Goal: Find specific page/section: Find specific page/section

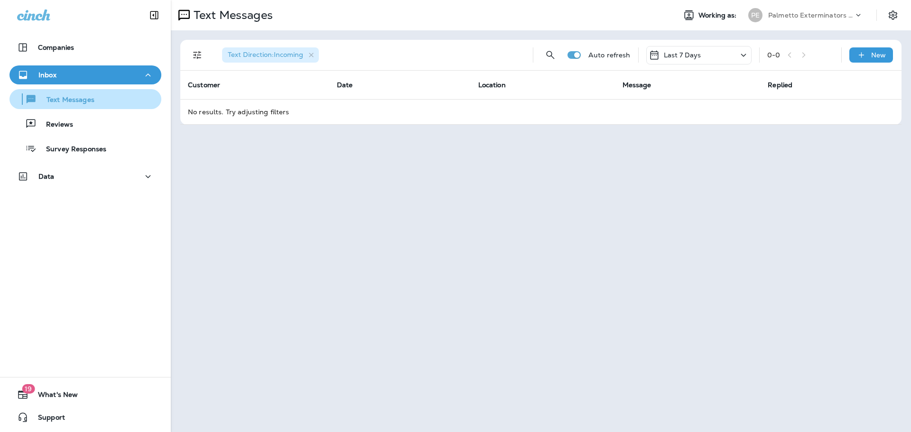
click at [72, 100] on p "Text Messages" at bounding box center [65, 100] width 57 height 9
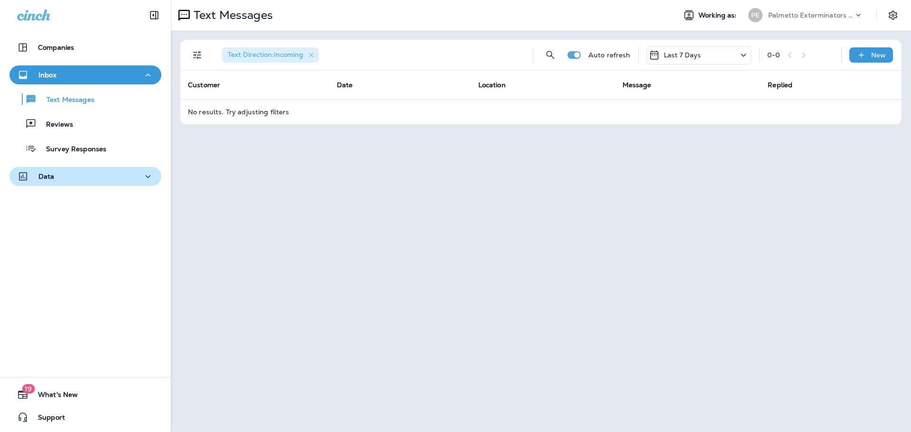
click at [144, 180] on icon "button" at bounding box center [147, 177] width 11 height 12
click at [68, 205] on p "Customers" at bounding box center [59, 201] width 45 height 9
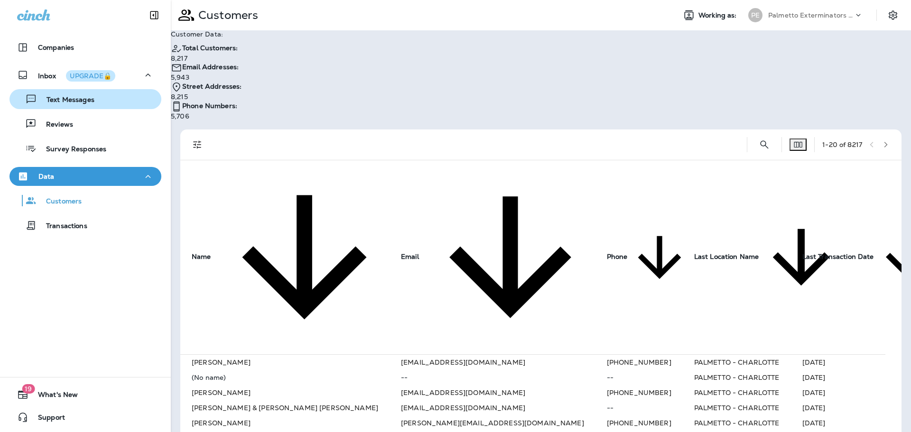
click at [66, 95] on div "Text Messages" at bounding box center [53, 99] width 81 height 14
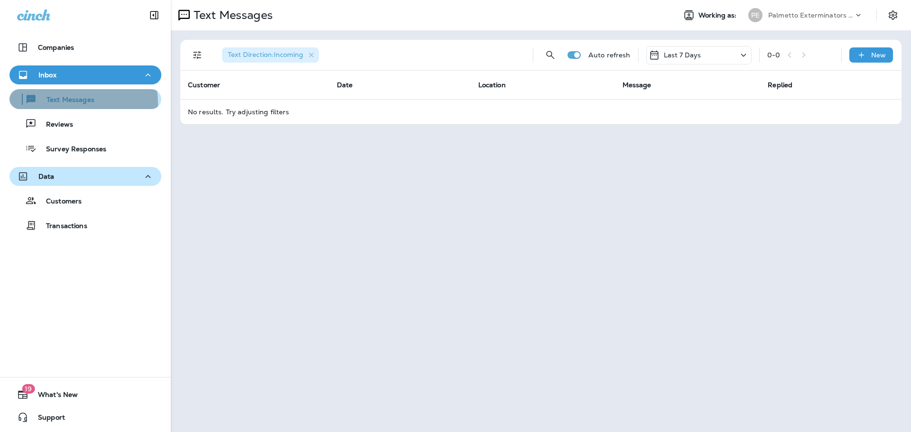
click at [70, 103] on p "Text Messages" at bounding box center [65, 100] width 57 height 9
